Goal: Task Accomplishment & Management: Complete application form

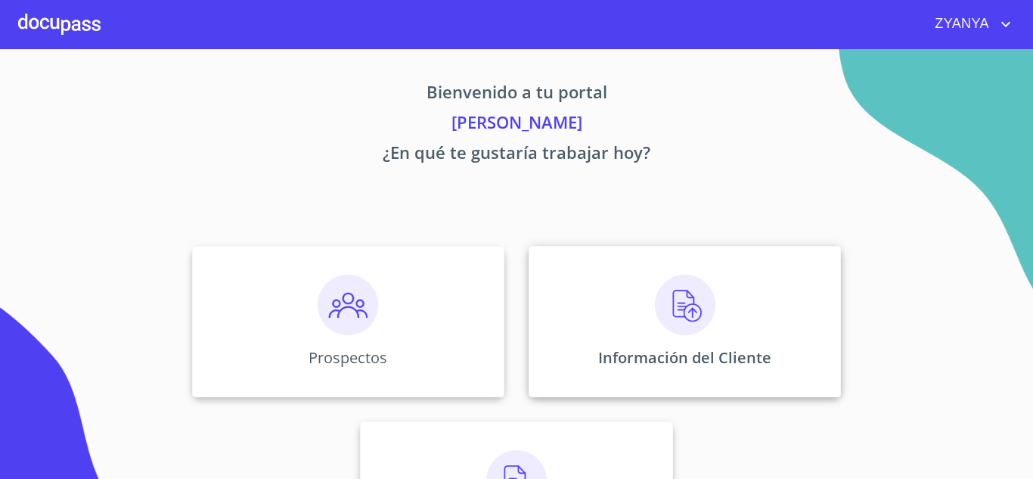
click at [684, 318] on img at bounding box center [685, 305] width 61 height 61
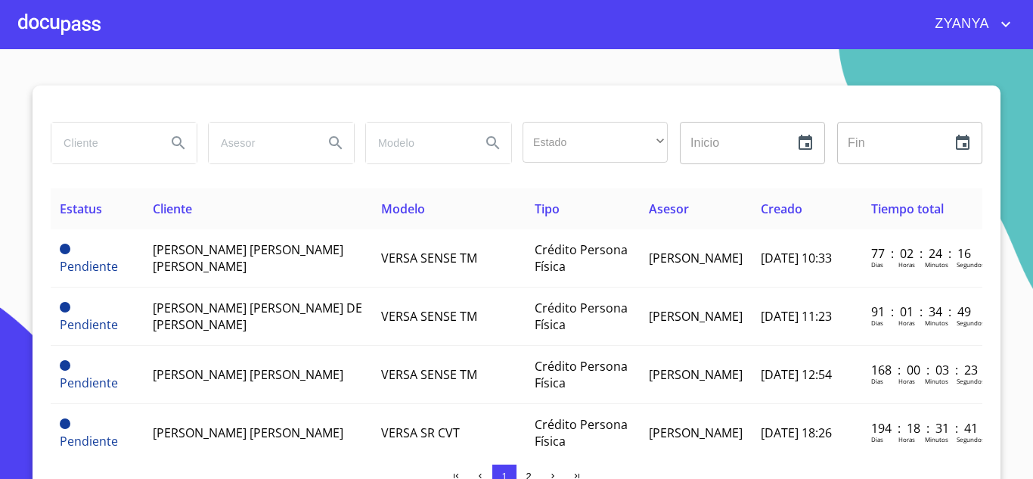
click at [120, 126] on input "search" at bounding box center [102, 143] width 103 height 41
type input "[PERSON_NAME]"
click at [176, 141] on icon "Search" at bounding box center [178, 143] width 18 height 18
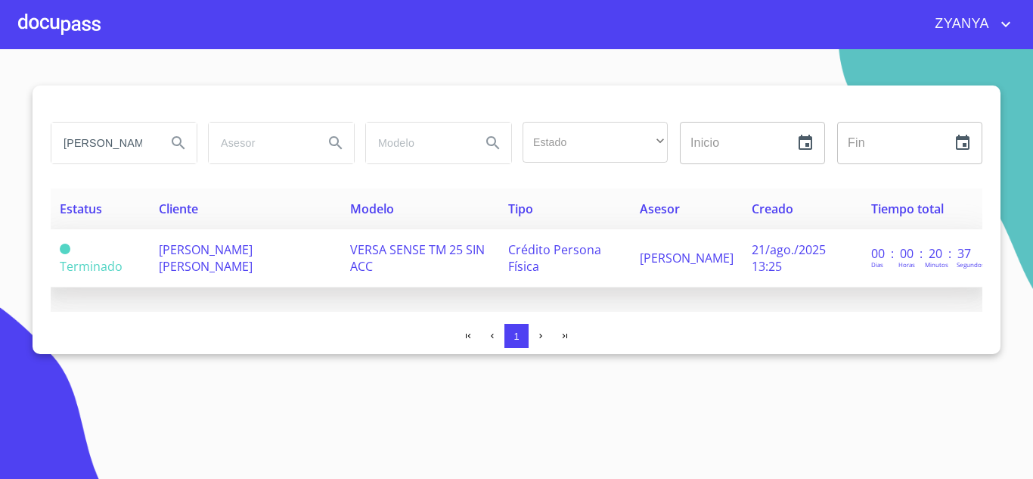
click at [376, 246] on span "VERSA SENSE TM 25 SIN ACC" at bounding box center [417, 257] width 135 height 33
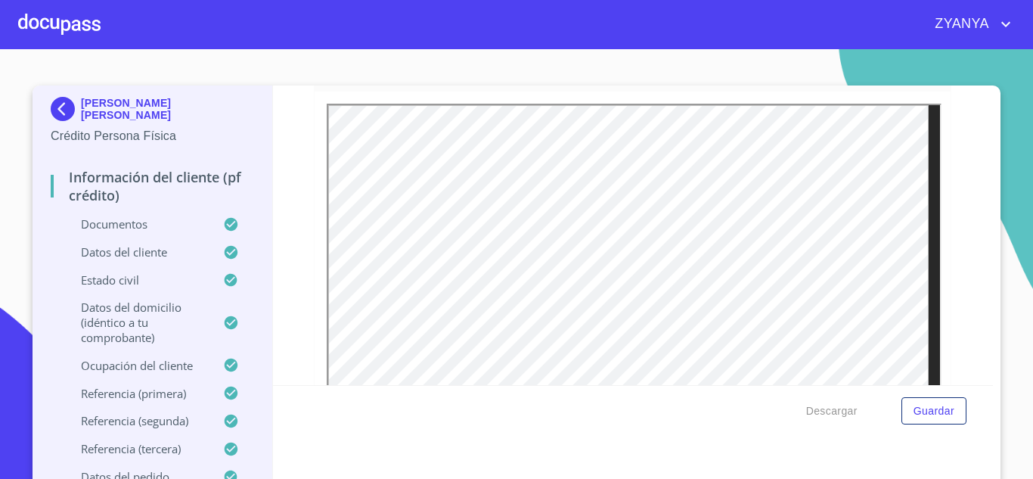
scroll to position [4085, 0]
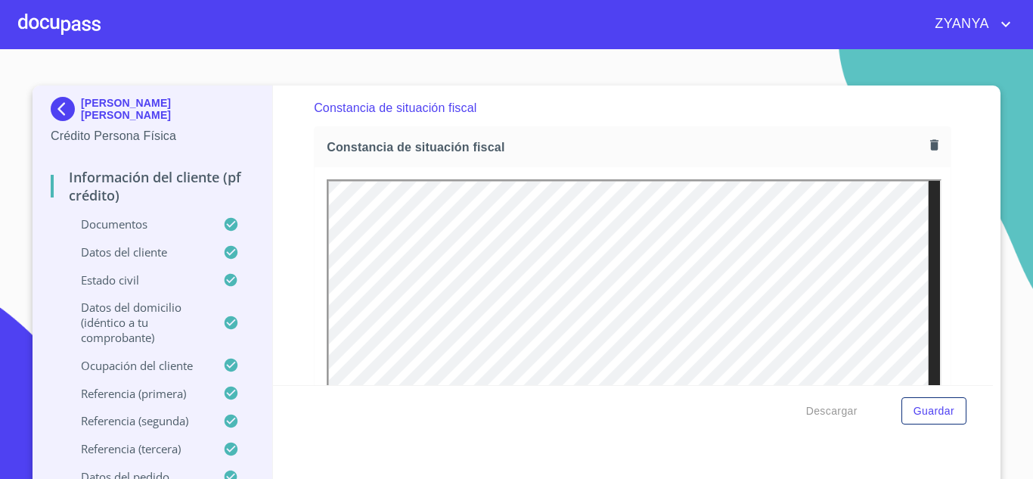
click at [931, 150] on icon "button" at bounding box center [935, 144] width 8 height 11
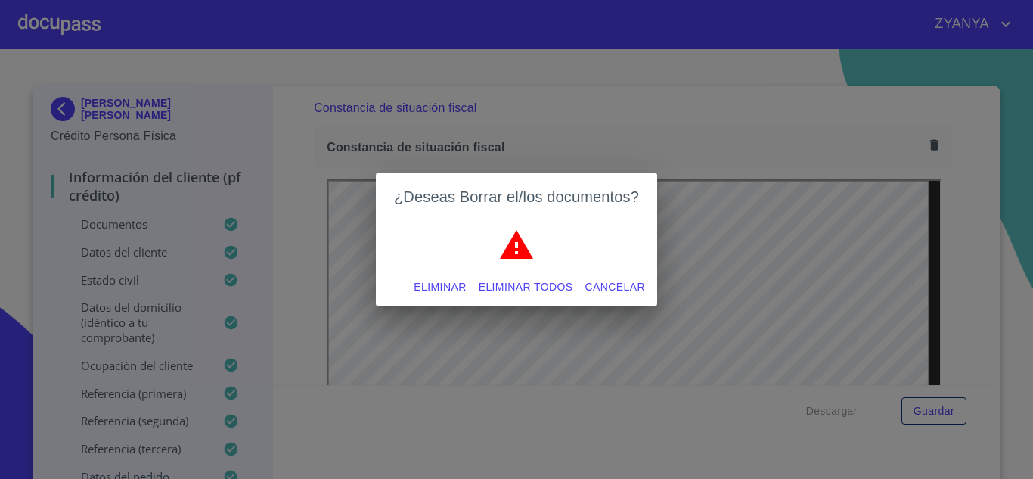
click at [449, 280] on span "Eliminar" at bounding box center [440, 287] width 52 height 19
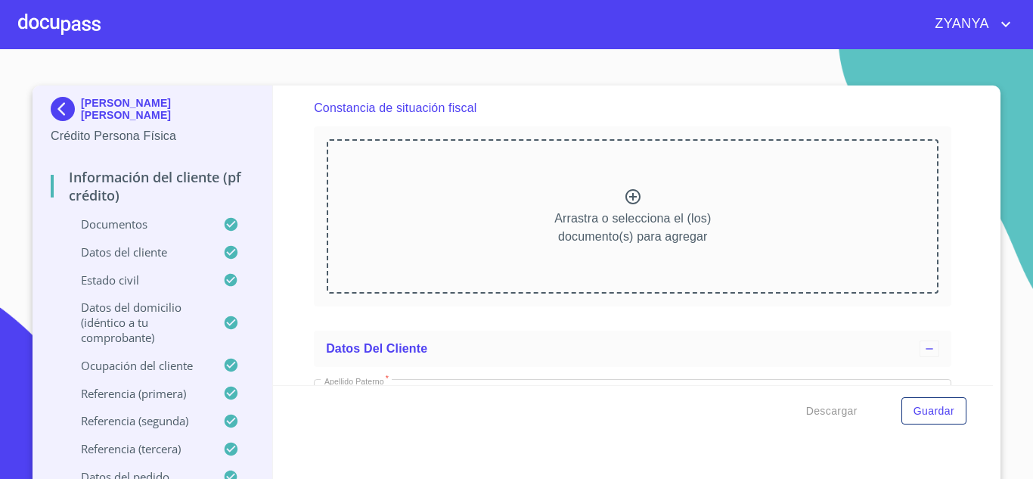
click at [628, 204] on icon at bounding box center [633, 196] width 15 height 15
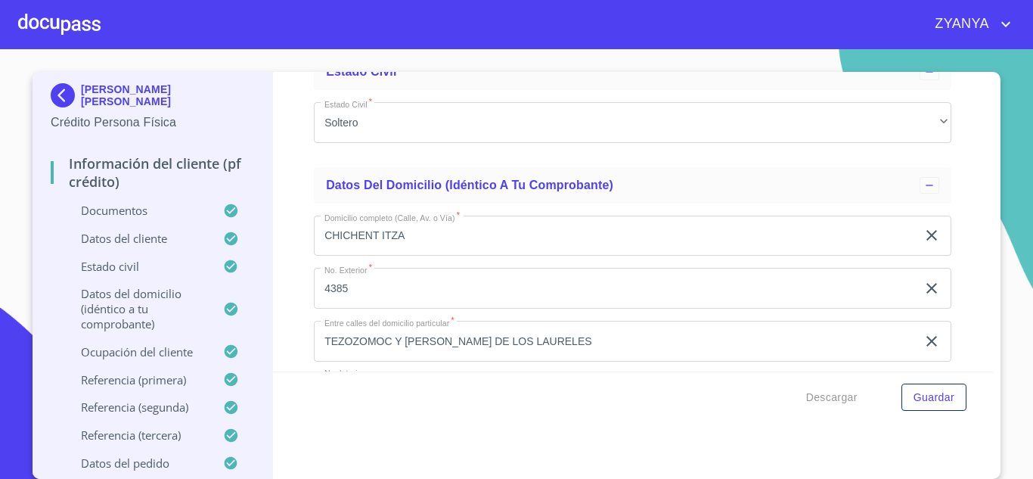
scroll to position [5523, 0]
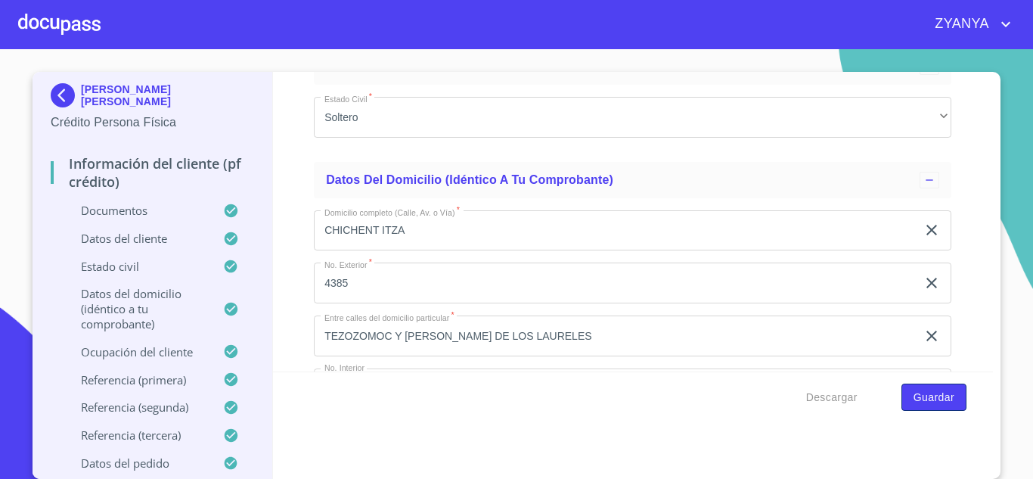
click at [914, 388] on span "Guardar" at bounding box center [934, 397] width 41 height 19
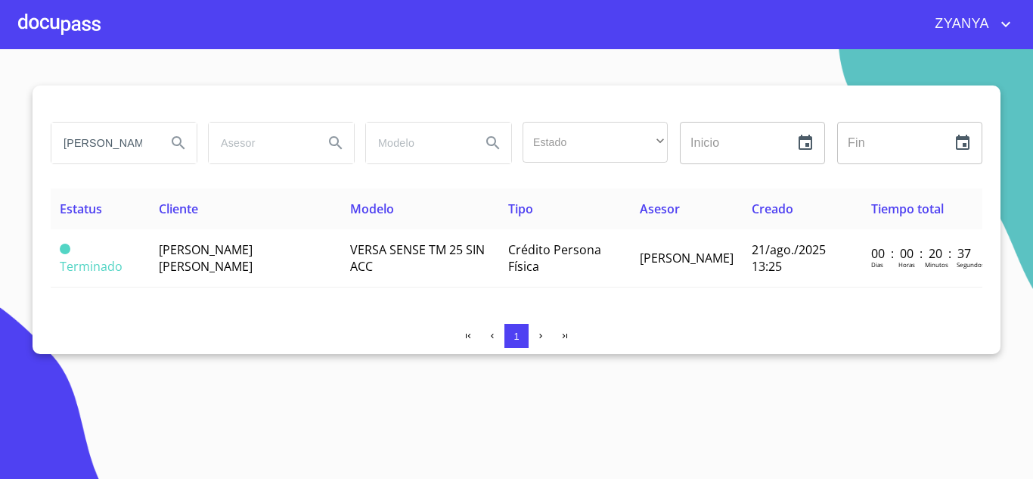
click at [82, 30] on div at bounding box center [59, 24] width 82 height 48
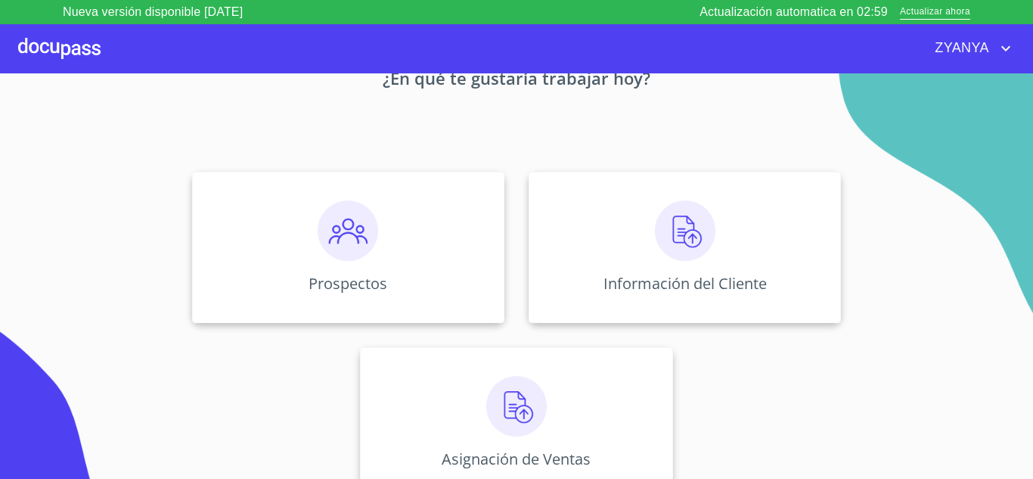
scroll to position [106, 0]
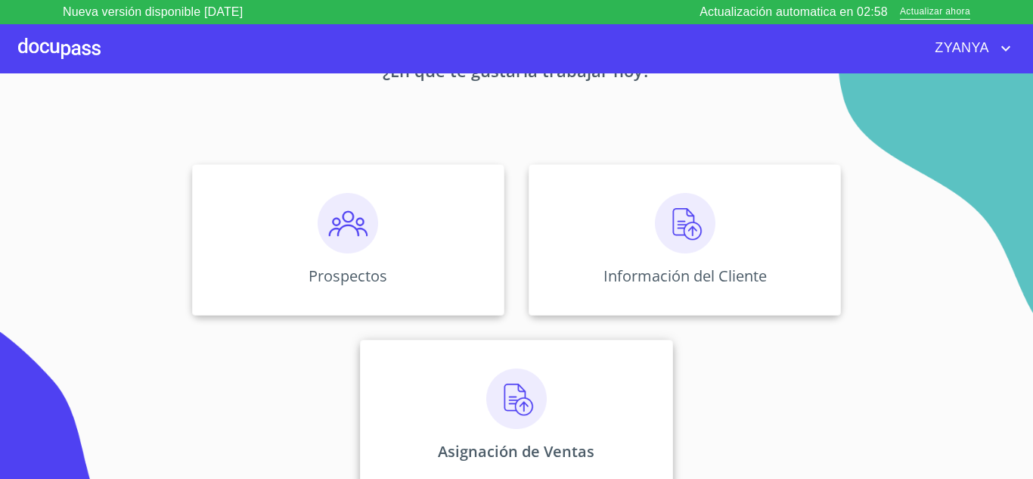
click at [589, 381] on div "Asignación de Ventas" at bounding box center [516, 415] width 312 height 151
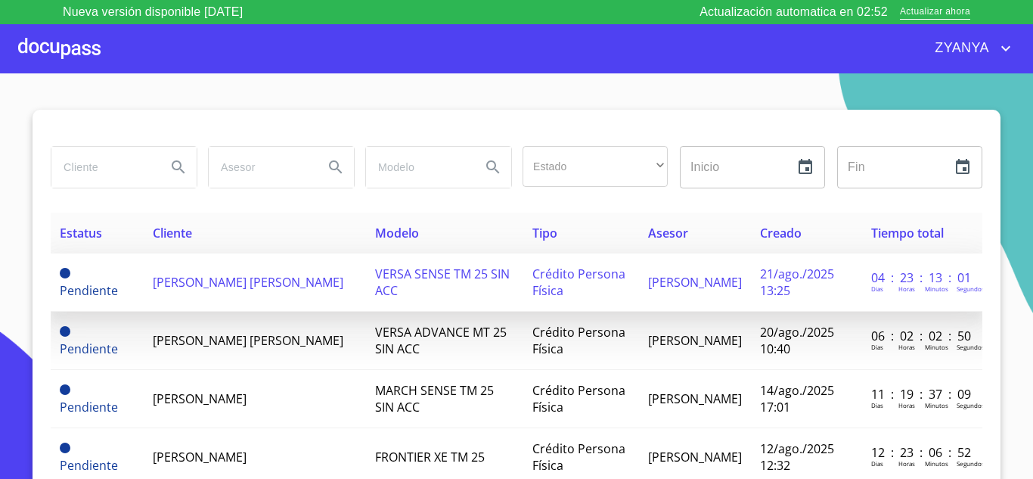
click at [322, 298] on td "[PERSON_NAME] [PERSON_NAME]" at bounding box center [255, 282] width 222 height 58
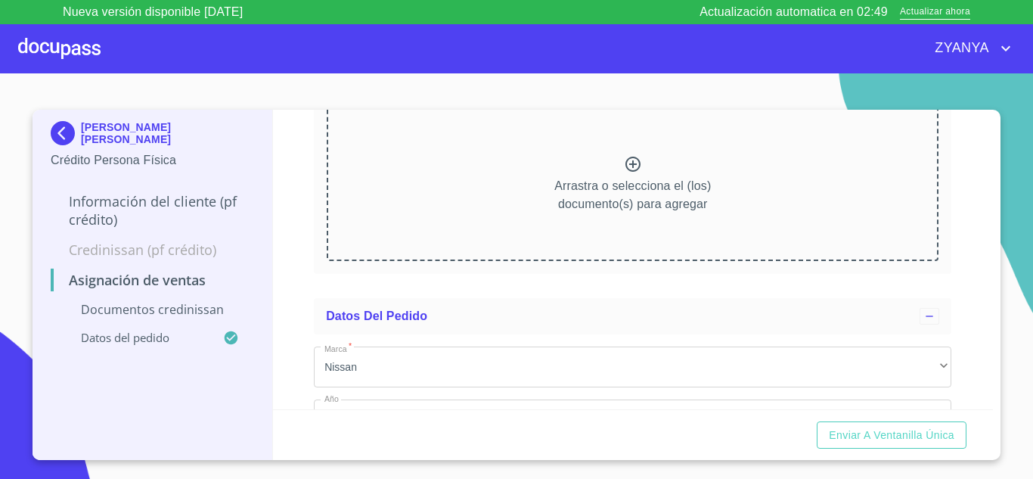
scroll to position [227, 0]
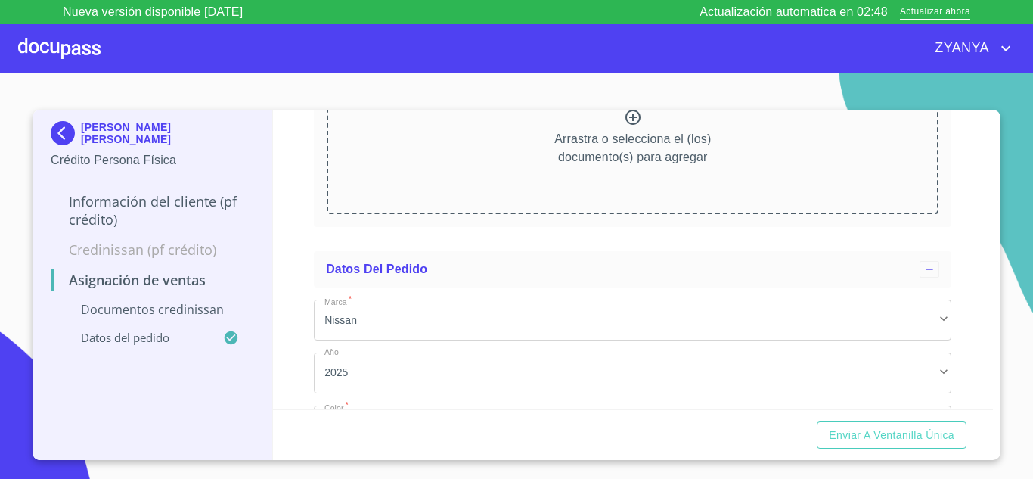
click at [643, 136] on p "Arrastra o selecciona el (los) documento(s) para agregar" at bounding box center [633, 148] width 157 height 36
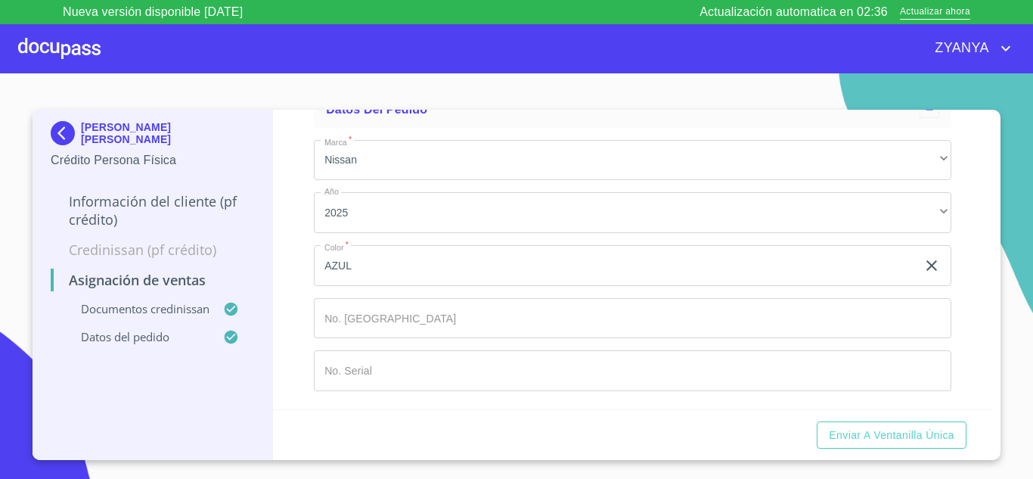
scroll to position [1023, 0]
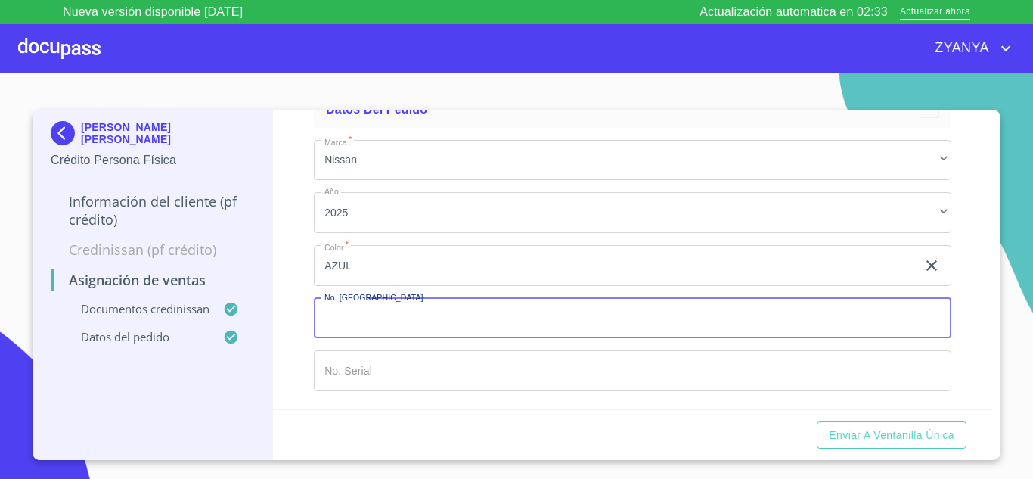
click at [676, 314] on input "Marca   *" at bounding box center [633, 318] width 638 height 41
type input "148922"
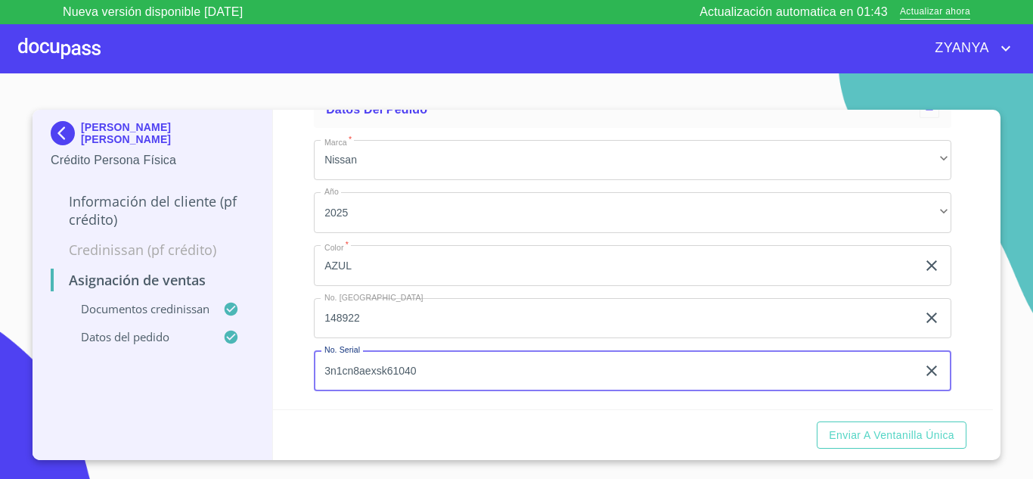
type input "3n1cn8aexsk610400"
click at [427, 372] on input "3n1cn8aexsk610400" at bounding box center [615, 370] width 603 height 41
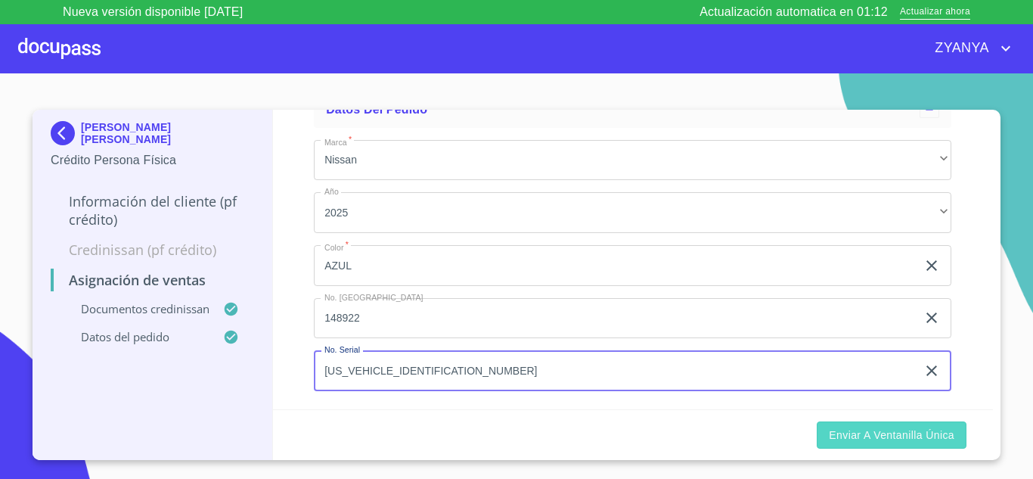
type input "[US_VEHICLE_IDENTIFICATION_NUMBER]"
click at [851, 436] on span "Enviar a Ventanilla única" at bounding box center [892, 435] width 126 height 19
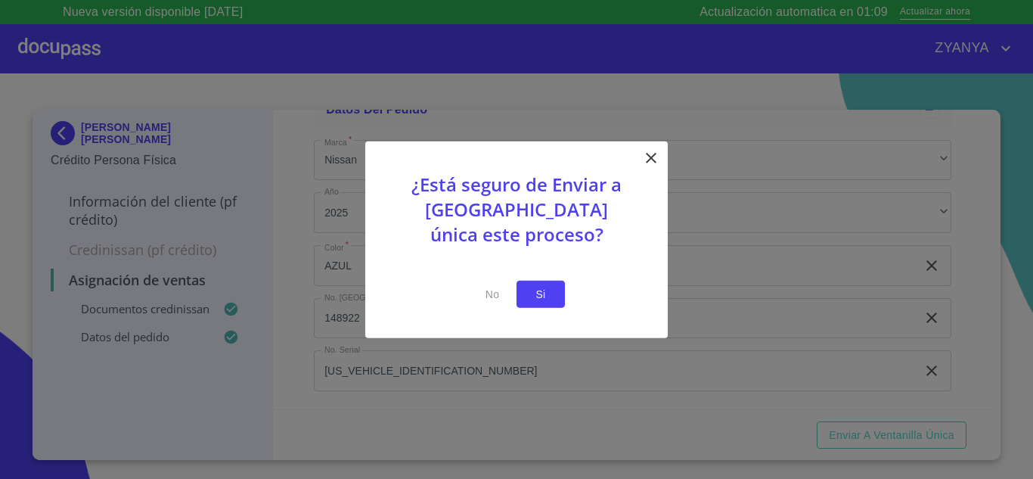
click at [533, 289] on span "Si" at bounding box center [541, 293] width 24 height 19
